Goal: Transaction & Acquisition: Purchase product/service

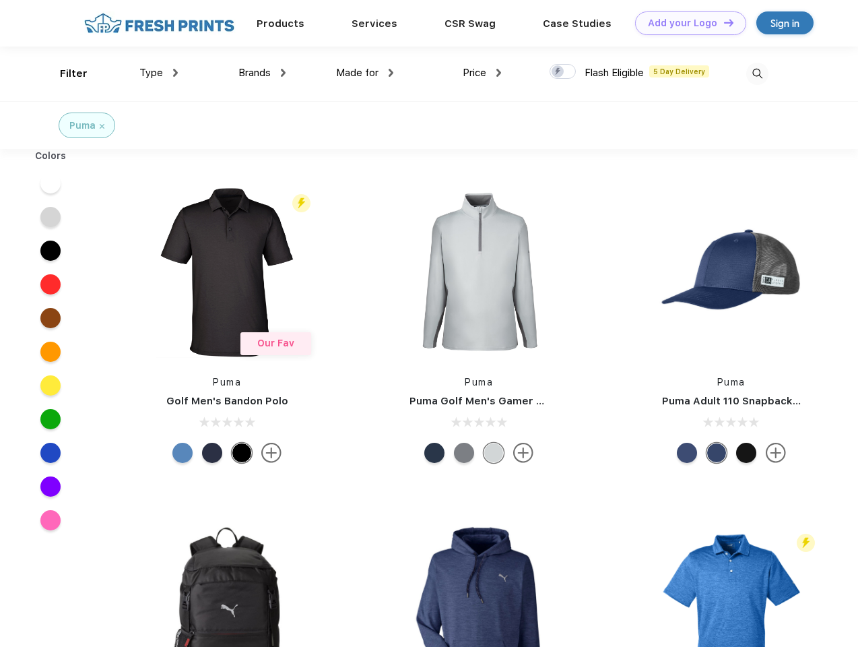
click at [686, 23] on link "Add your Logo Design Tool" at bounding box center [690, 23] width 111 height 24
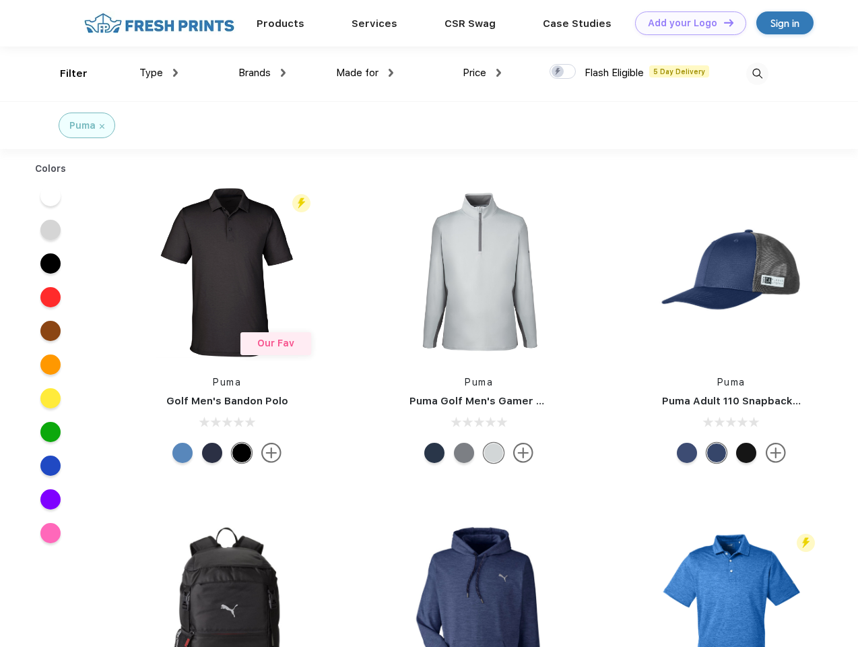
click at [0, 0] on div "Design Tool" at bounding box center [0, 0] width 0 height 0
click at [723, 22] on link "Add your Logo Design Tool" at bounding box center [690, 23] width 111 height 24
click at [65, 73] on div "Filter" at bounding box center [74, 73] width 28 height 15
click at [159, 73] on span "Type" at bounding box center [151, 73] width 24 height 12
click at [262, 73] on span "Brands" at bounding box center [254, 73] width 32 height 12
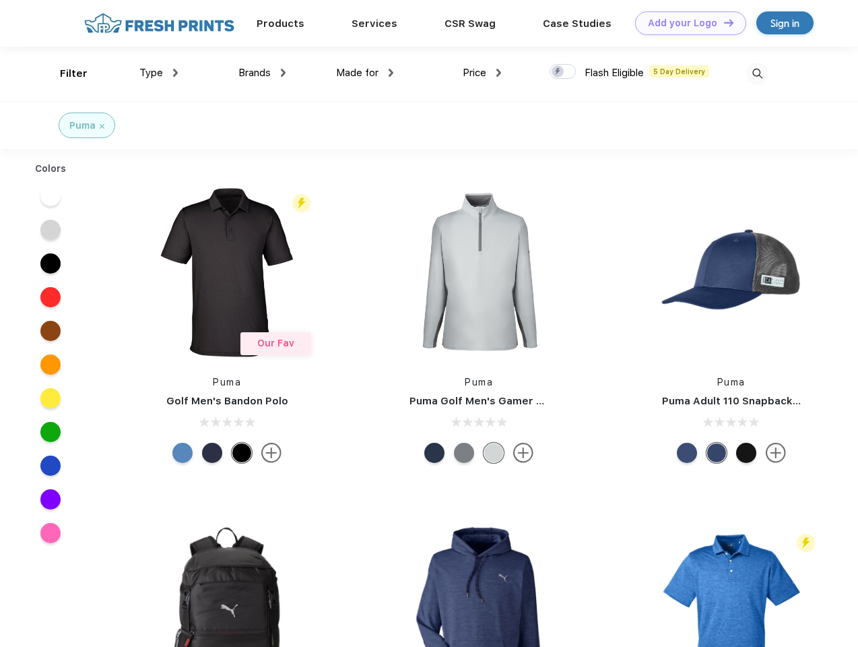
click at [365, 73] on span "Made for" at bounding box center [357, 73] width 42 height 12
click at [482, 73] on span "Price" at bounding box center [475, 73] width 24 height 12
click at [563, 72] on div at bounding box center [563, 71] width 26 height 15
click at [558, 72] on input "checkbox" at bounding box center [554, 67] width 9 height 9
click at [757, 73] on img at bounding box center [757, 74] width 22 height 22
